Goal: Transaction & Acquisition: Purchase product/service

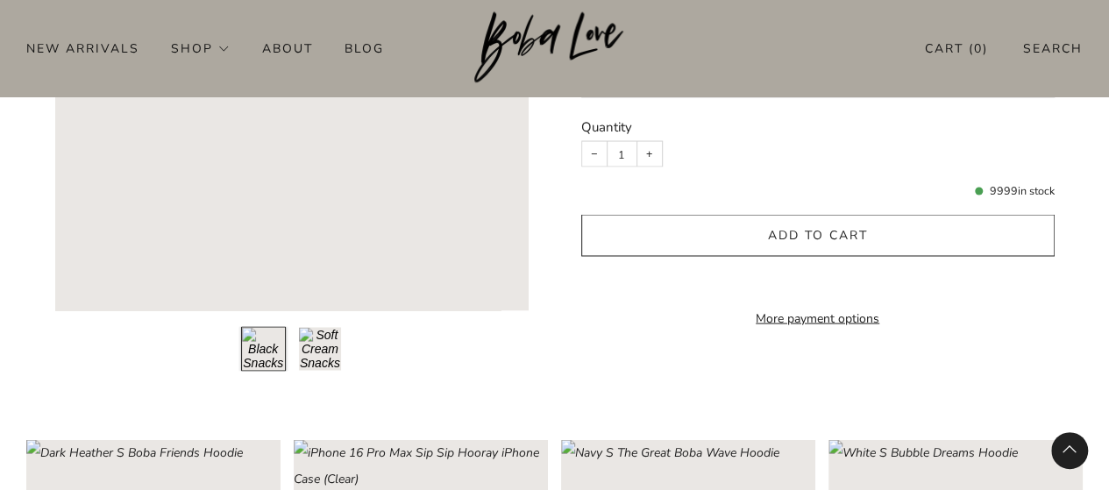
scroll to position [1665, 0]
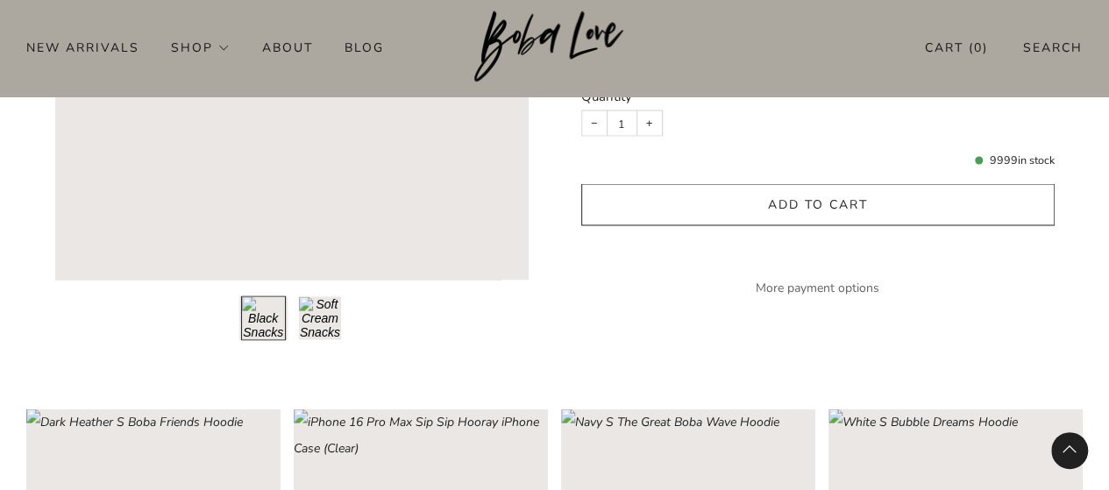
click at [838, 278] on link "More payment options" at bounding box center [817, 288] width 473 height 26
click at [322, 306] on button "Load image into Gallery viewer, 2\a" at bounding box center [320, 318] width 45 height 45
click at [263, 297] on button "Load image into Gallery viewer, 1\a" at bounding box center [263, 318] width 45 height 45
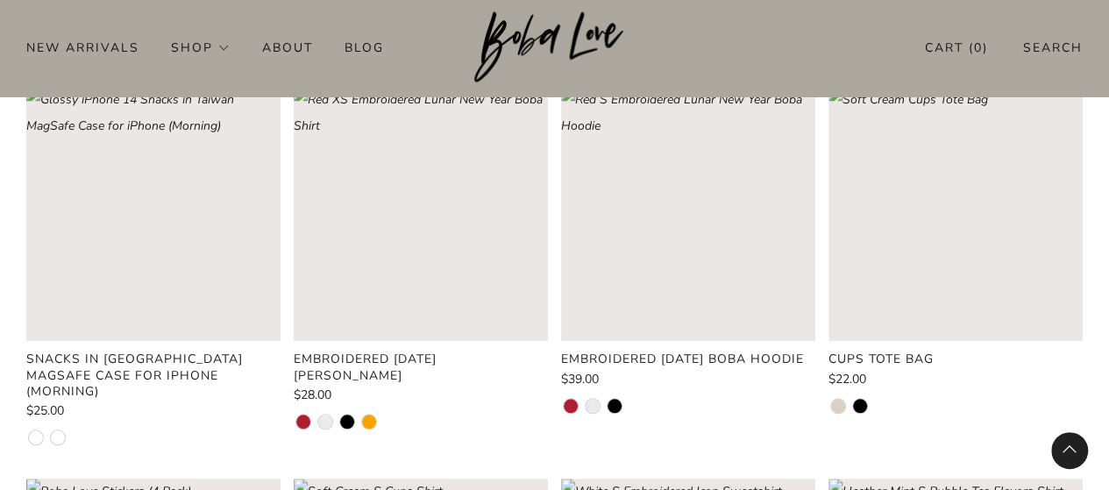
scroll to position [0, 0]
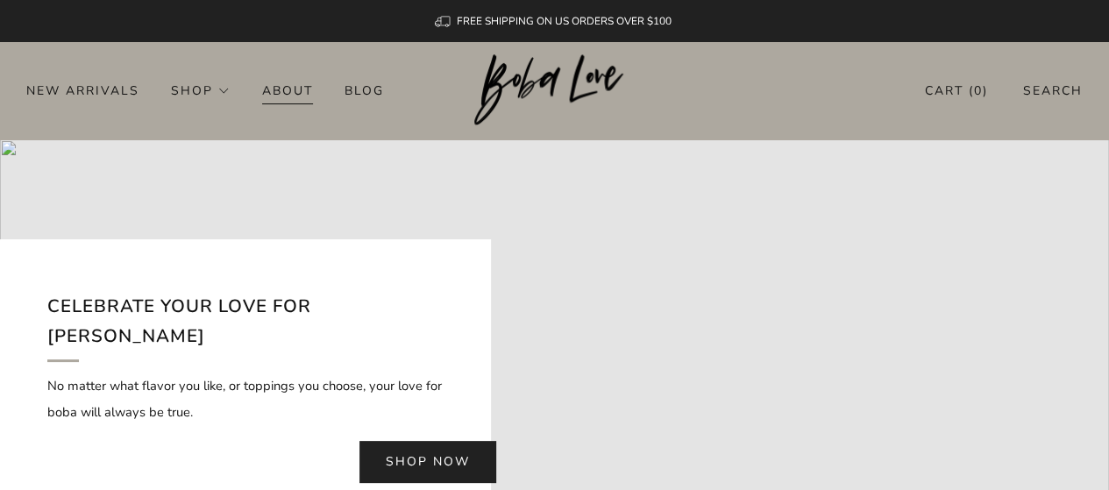
click at [282, 97] on link "About" at bounding box center [287, 90] width 51 height 28
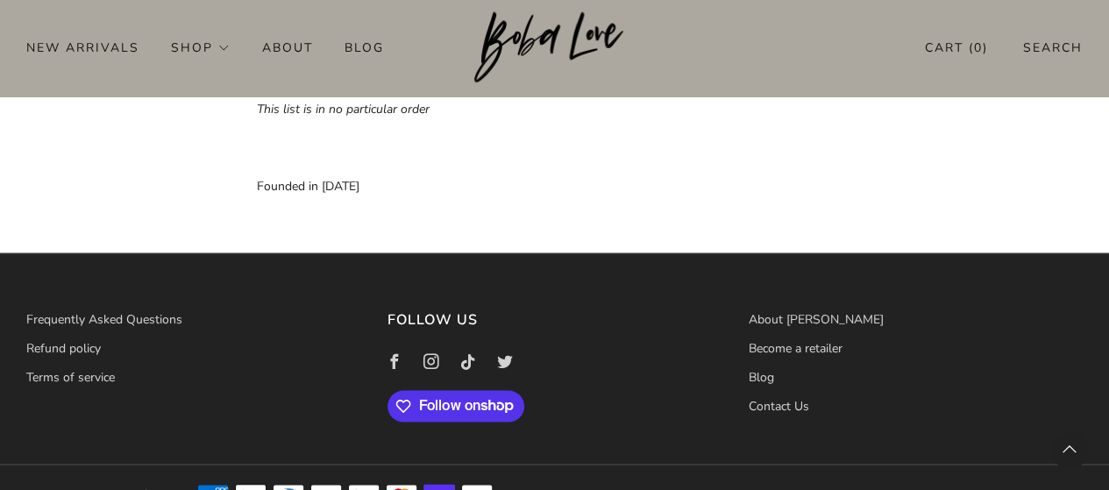
scroll to position [1445, 0]
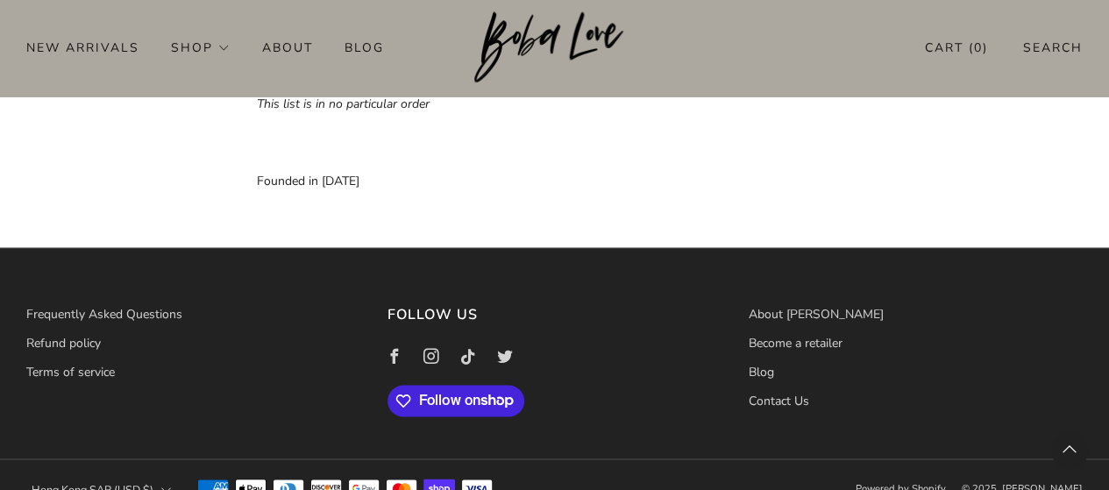
click at [488, 393] on icon "Shop" at bounding box center [496, 400] width 33 height 14
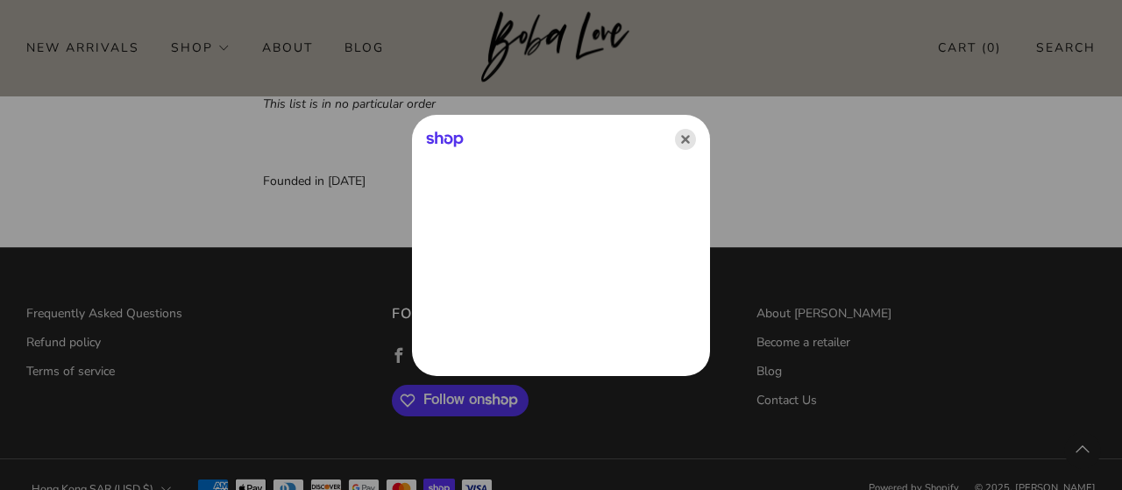
click at [685, 139] on icon "Close" at bounding box center [685, 139] width 21 height 21
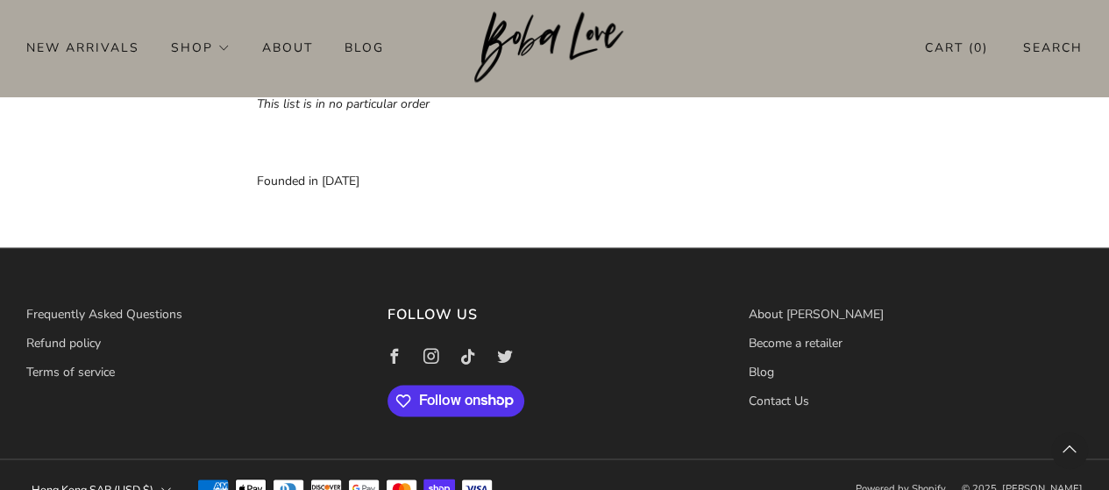
click at [120, 470] on button "Hong Kong SAR (USD $)" at bounding box center [101, 489] width 150 height 39
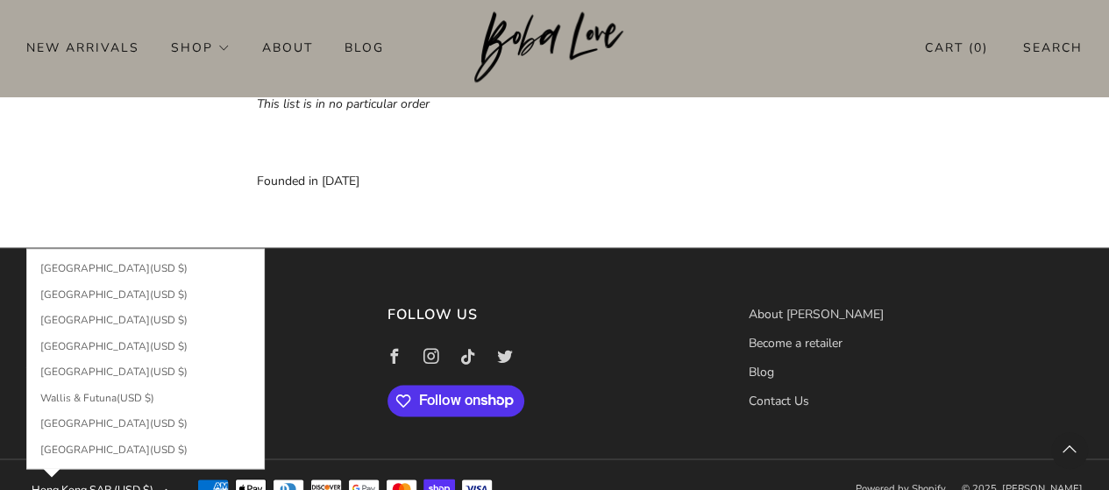
scroll to position [5933, 0]
click at [150, 441] on span "(USD $)" at bounding box center [169, 448] width 38 height 14
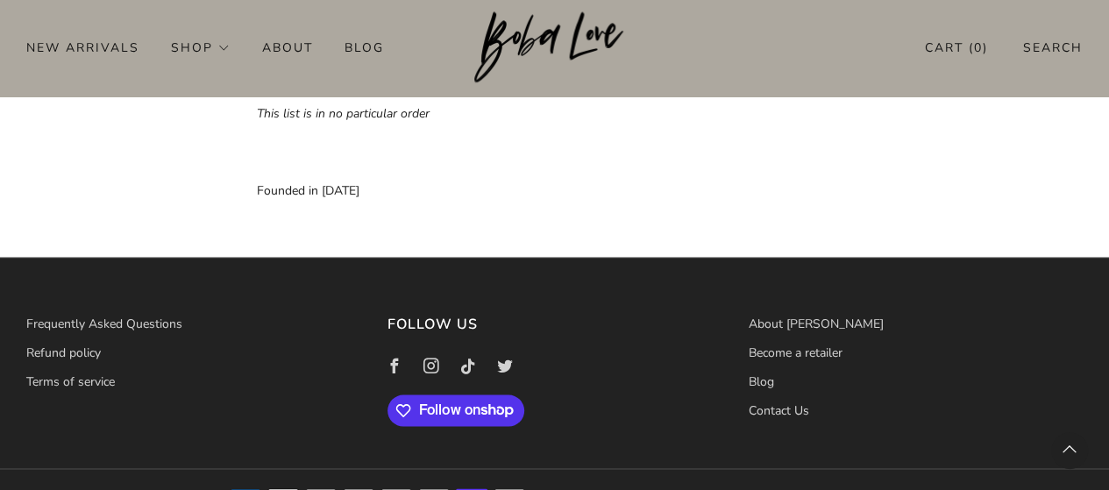
scroll to position [1445, 0]
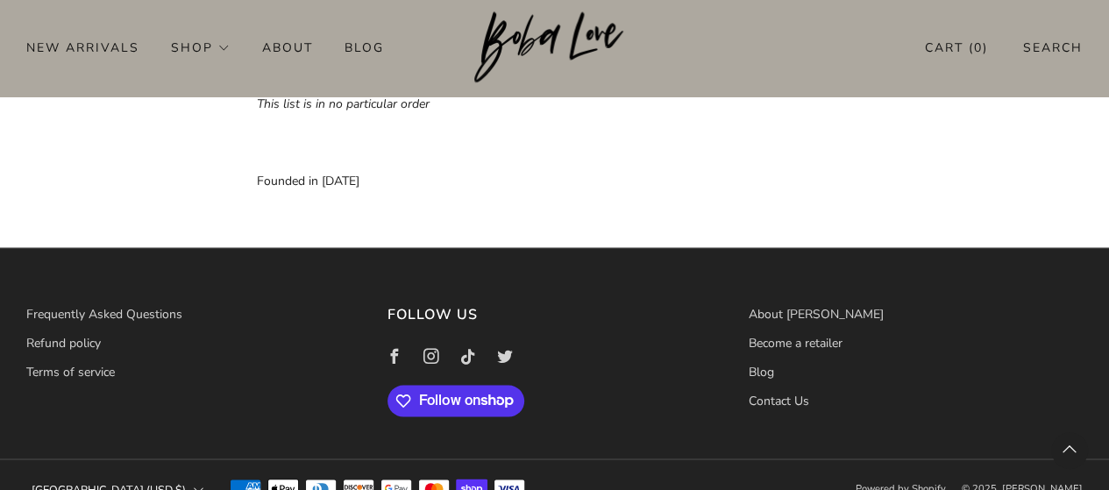
click at [88, 470] on button "Yemen (USD $)" at bounding box center [117, 489] width 182 height 39
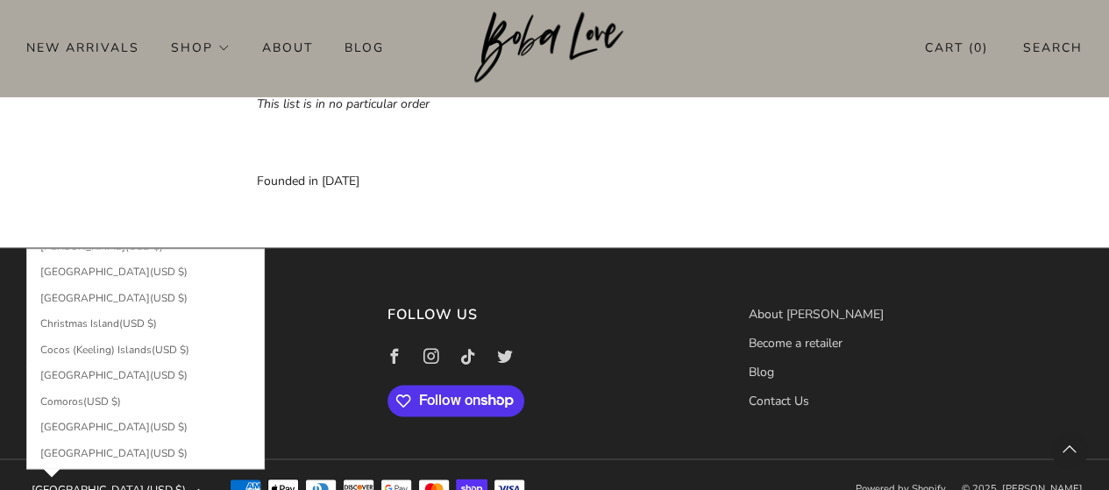
scroll to position [1047, 0]
click at [150, 370] on span "(USD $)" at bounding box center [169, 377] width 38 height 14
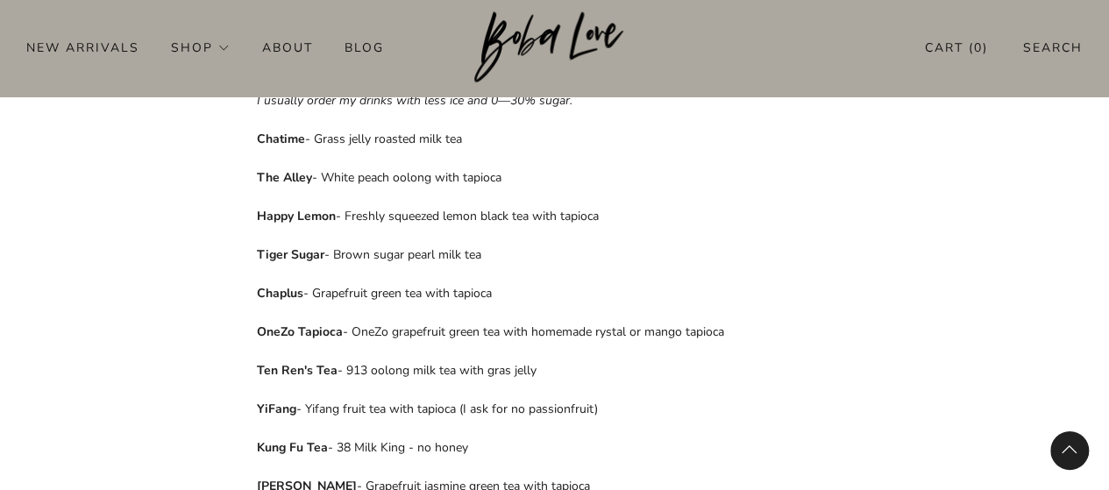
click at [1067, 453] on icon "Back to top" at bounding box center [1069, 449] width 15 height 15
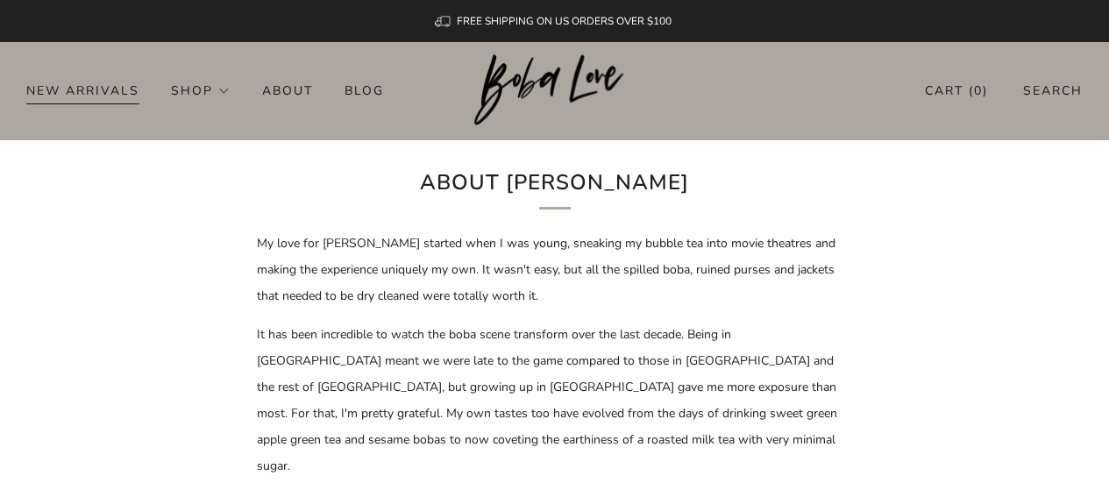
click at [69, 89] on link "New Arrivals" at bounding box center [82, 90] width 113 height 28
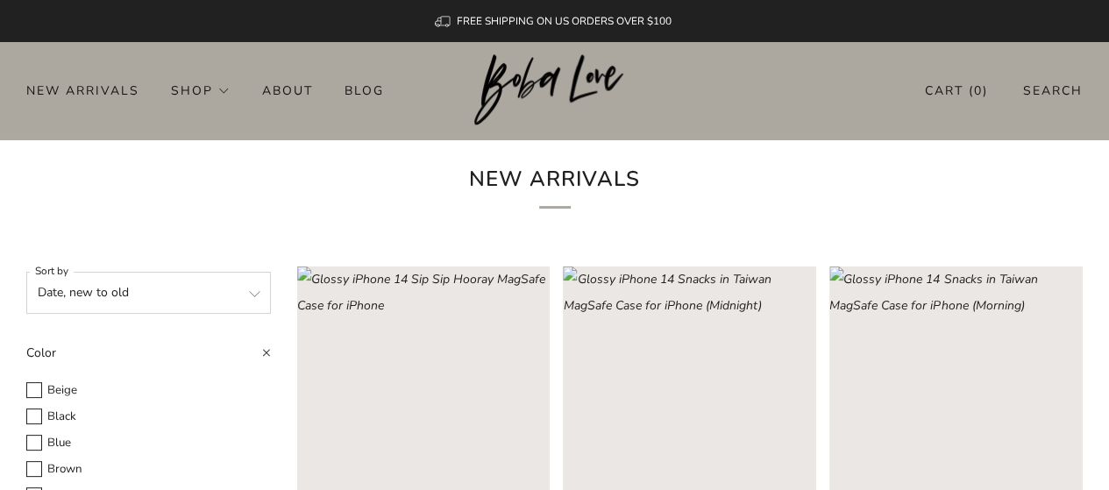
click at [561, 90] on img at bounding box center [554, 90] width 160 height 72
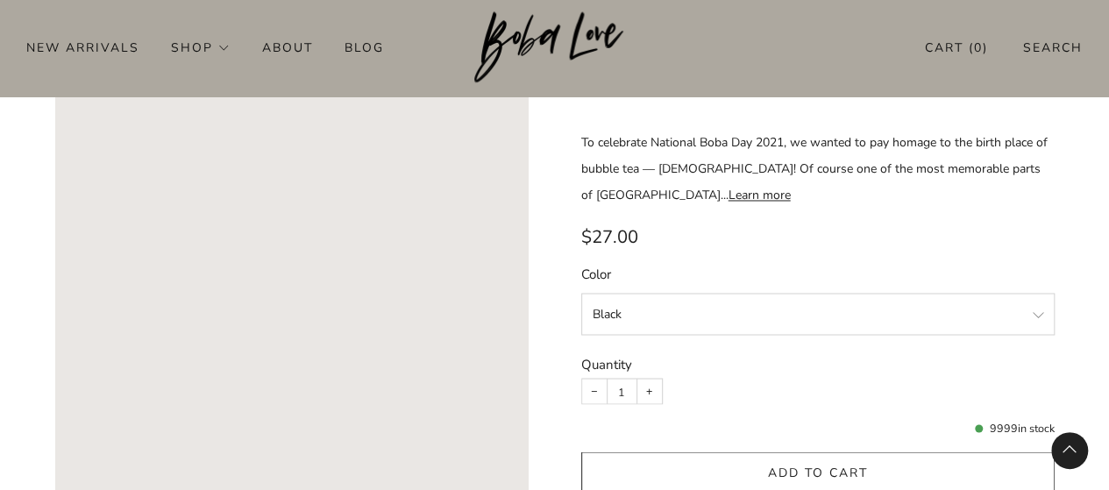
scroll to position [1402, 0]
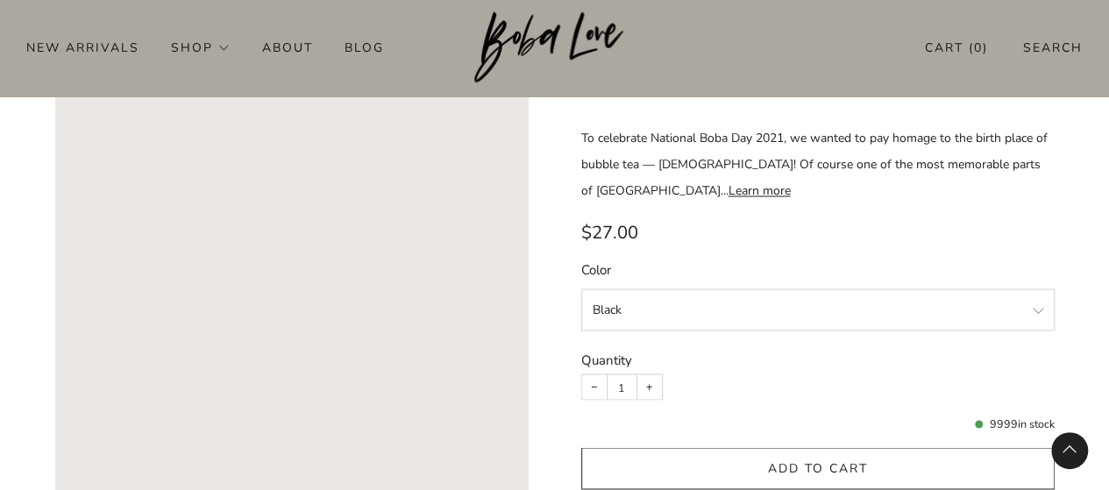
click at [729, 288] on select "Black Soft Cream" at bounding box center [817, 309] width 473 height 42
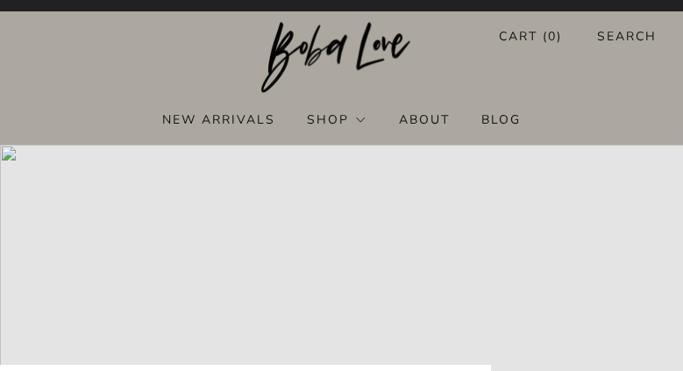
scroll to position [0, 0]
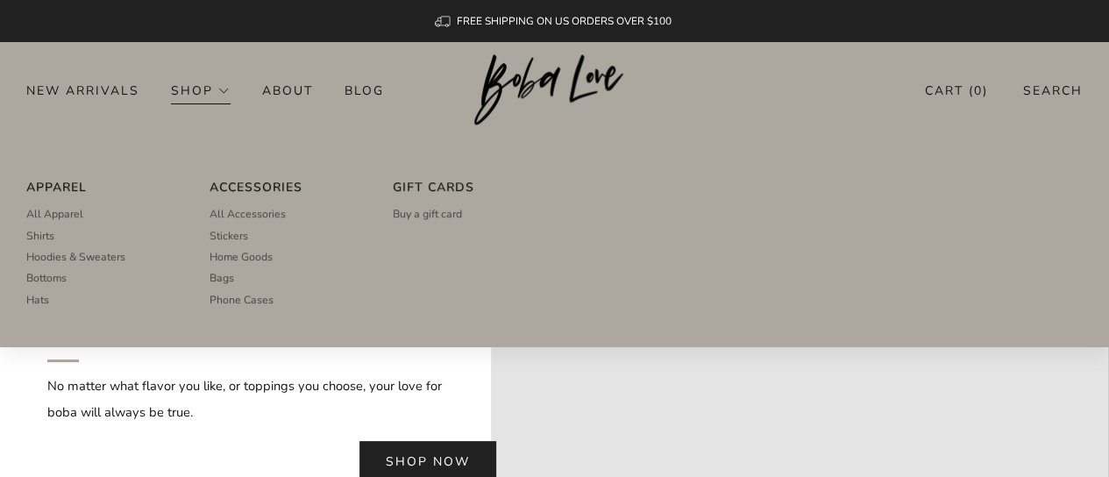
drag, startPoint x: 49, startPoint y: 213, endPoint x: 755, endPoint y: 168, distance: 707.7
click at [755, 168] on div "Apparel All Apparel Shirts Hoodies & Sweaters Bottoms Hats Accessories All Acce…" at bounding box center [554, 243] width 1109 height 208
